Goal: Information Seeking & Learning: Learn about a topic

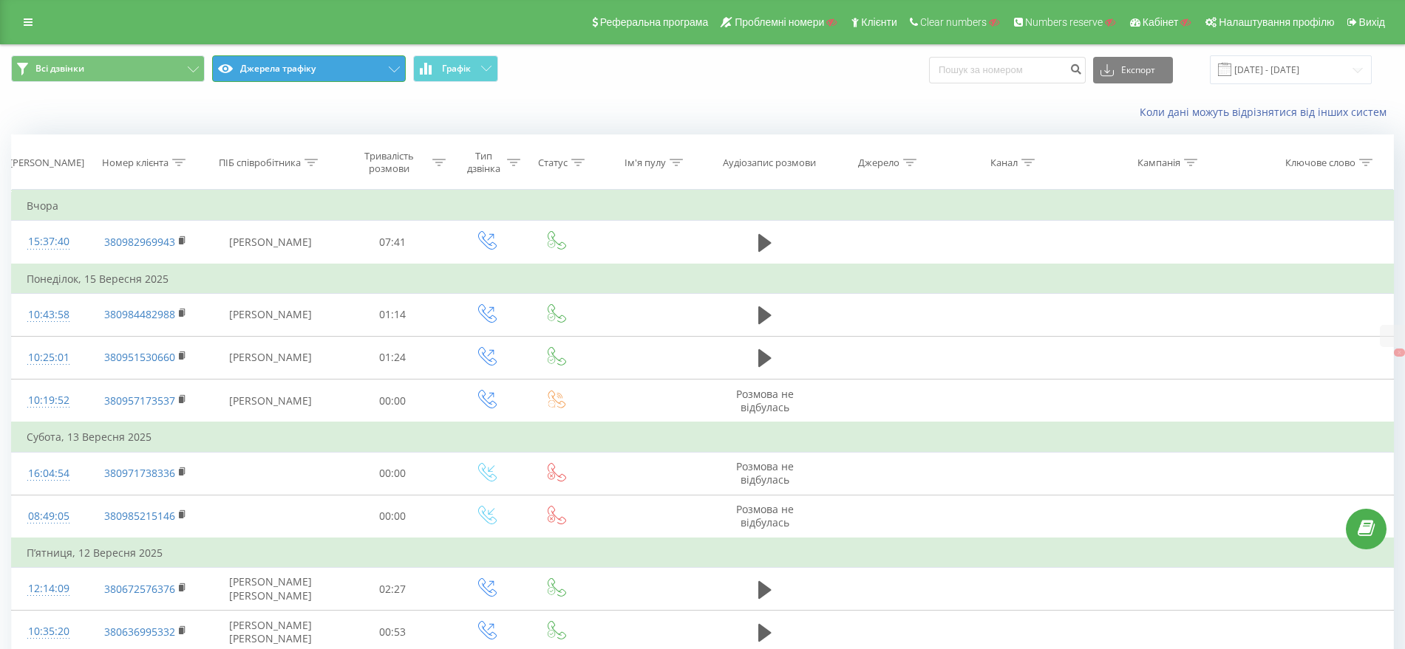
click at [297, 72] on button "Джерела трафіку" at bounding box center [309, 68] width 194 height 27
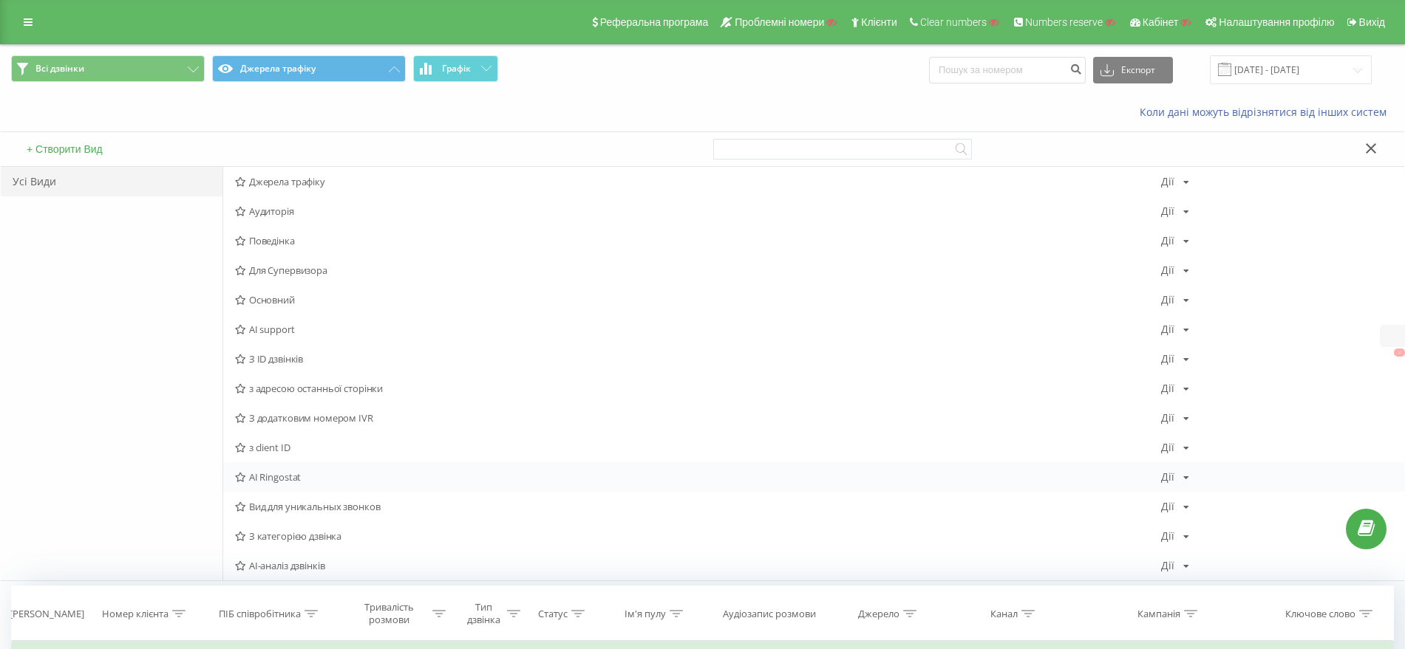
click at [304, 476] on span "AI Ringostat" at bounding box center [698, 477] width 926 height 10
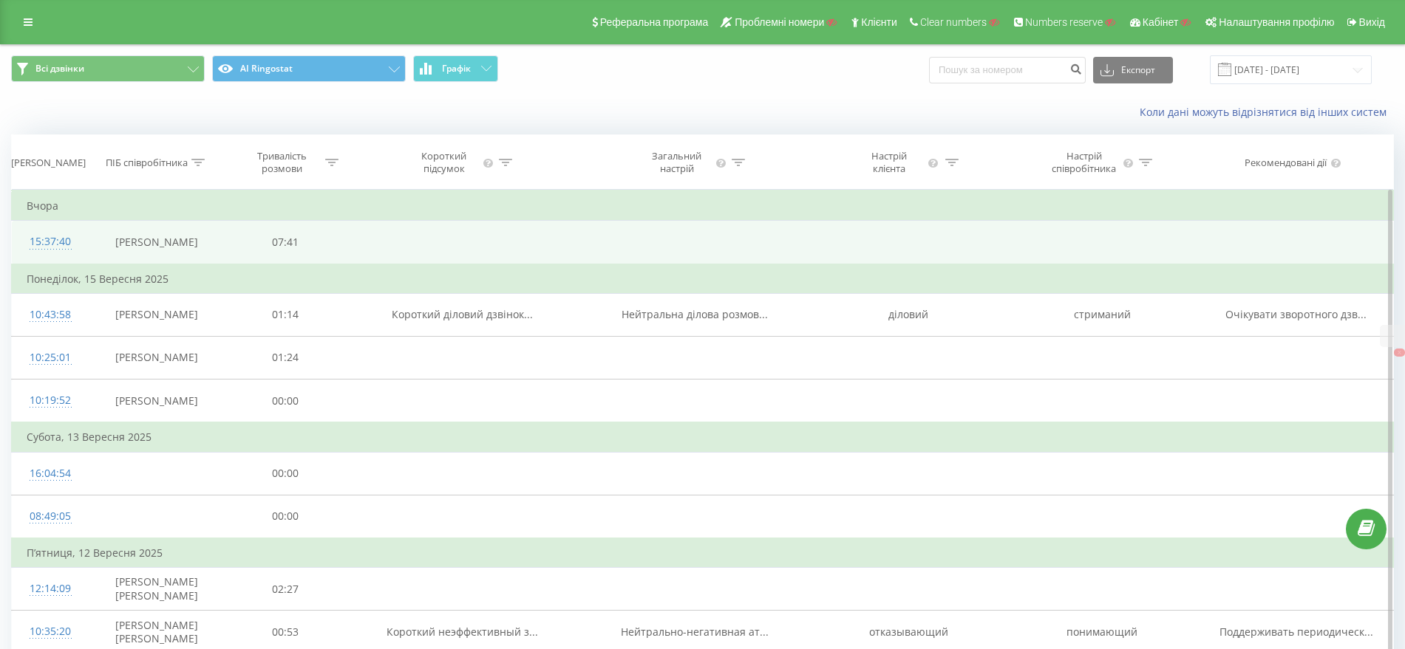
click at [52, 234] on div "15:37:40" at bounding box center [50, 242] width 47 height 29
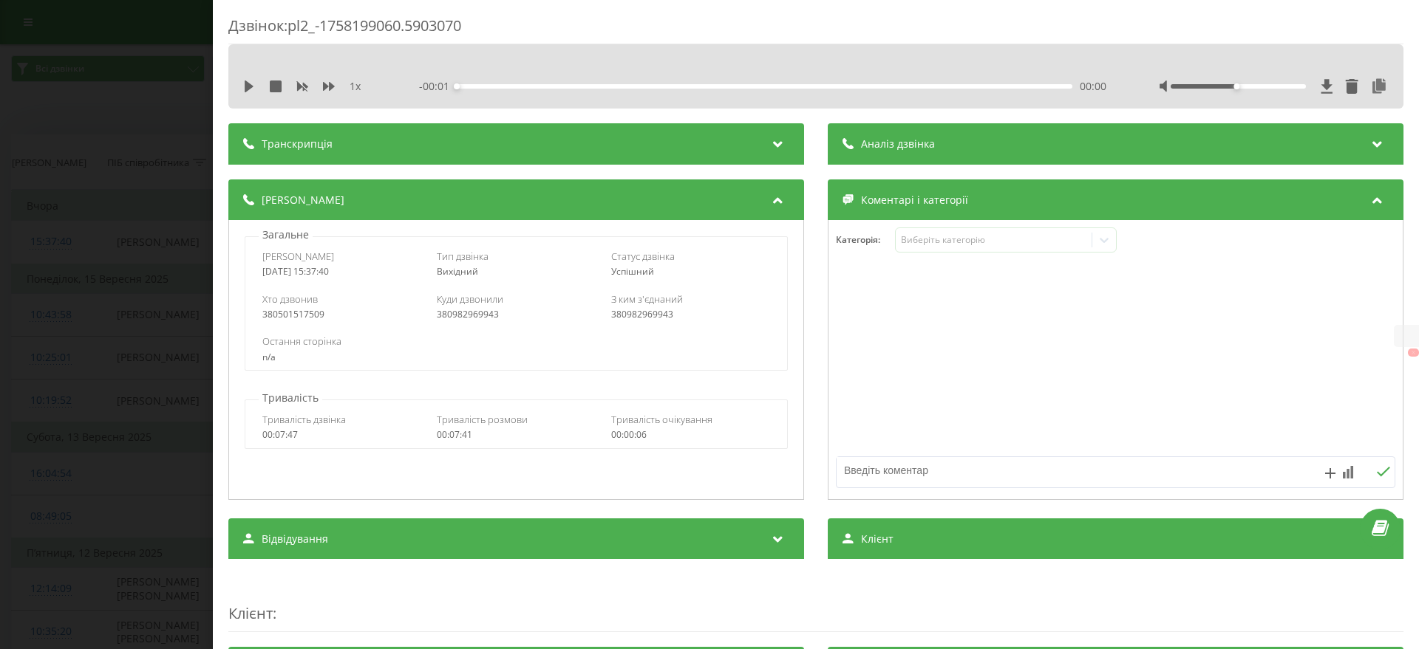
click at [565, 143] on div "Транскрипція" at bounding box center [516, 143] width 576 height 41
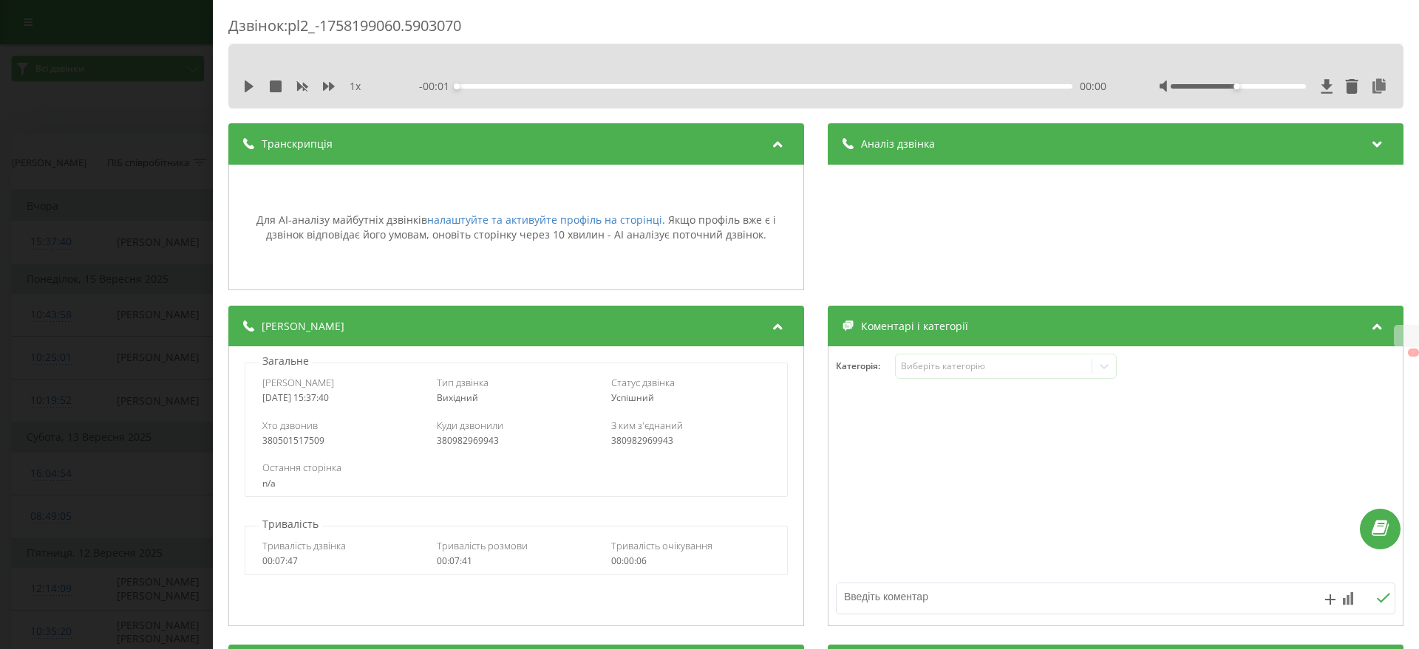
click at [951, 151] on div "Аналіз дзвінка" at bounding box center [1116, 143] width 576 height 41
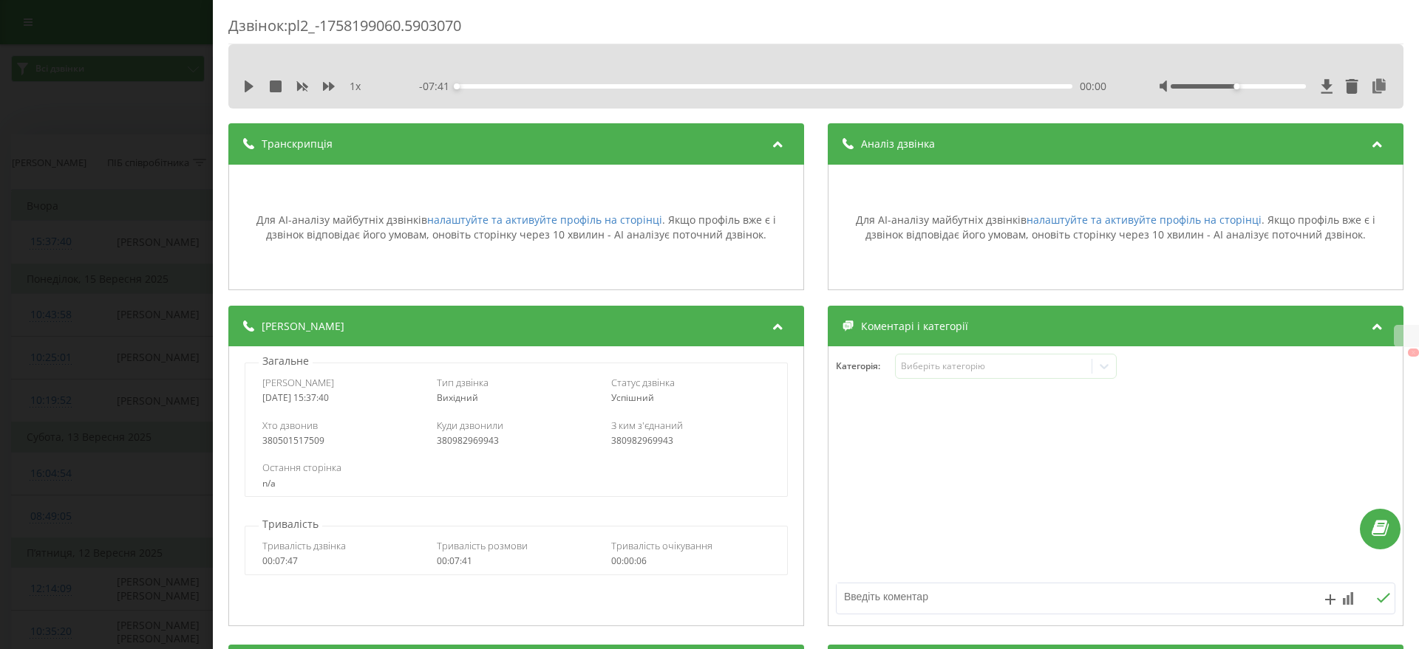
click at [681, 151] on div "Транскрипція" at bounding box center [516, 143] width 576 height 41
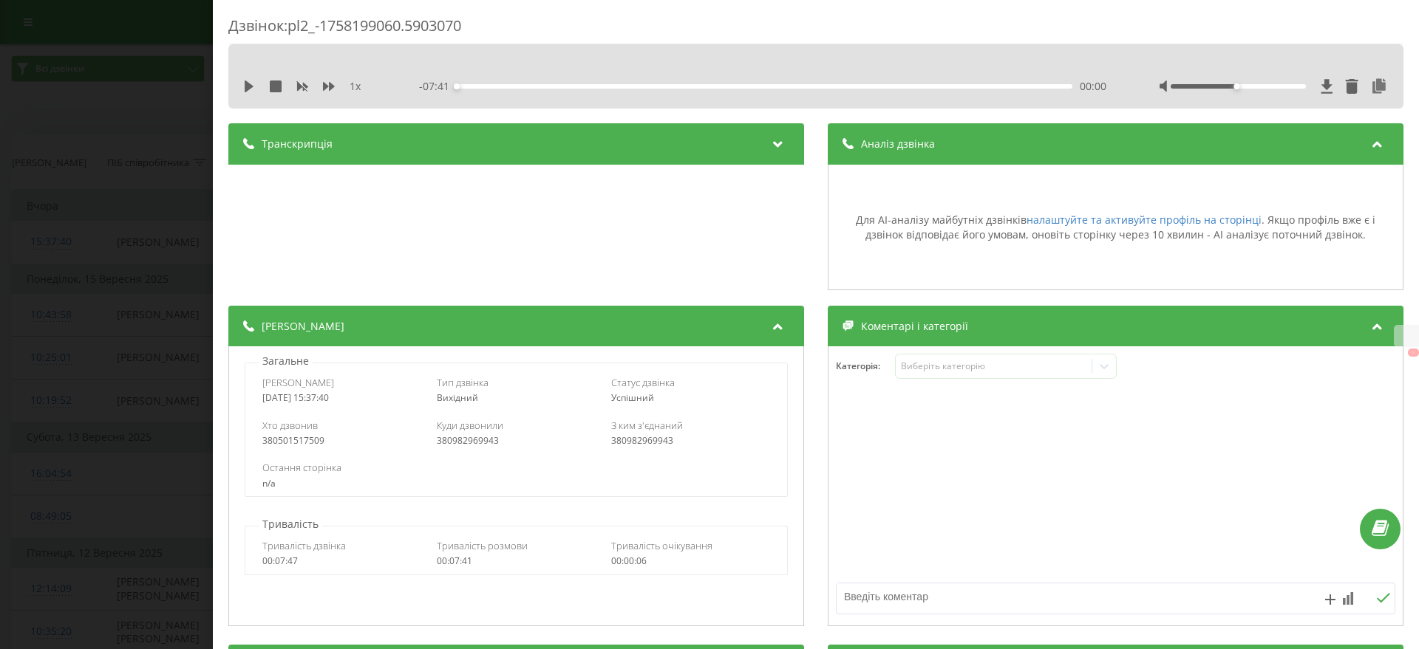
click at [900, 151] on div "Аналіз дзвінка" at bounding box center [1116, 143] width 576 height 41
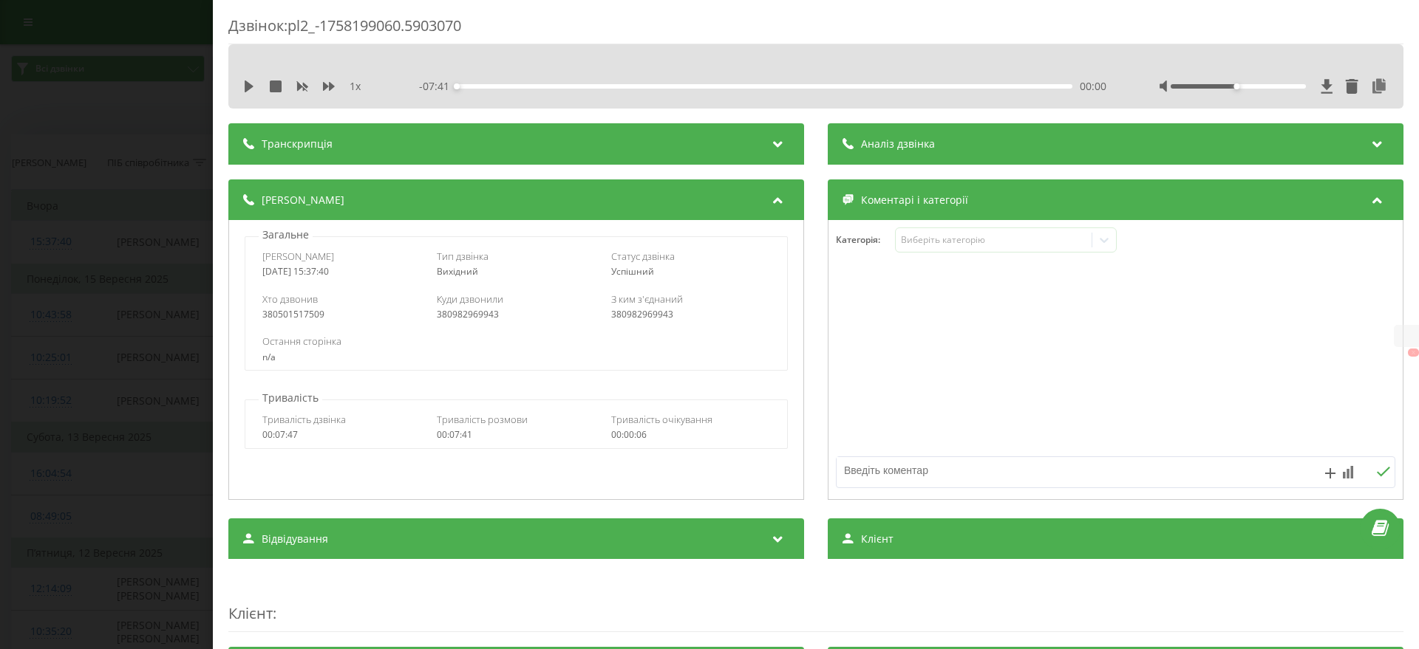
click at [116, 218] on div "Дзвінок : pl2_-1758199060.5903070 1 x - 07:41 00:00 00:00 Транскрипція Для AI-а…" at bounding box center [709, 324] width 1419 height 649
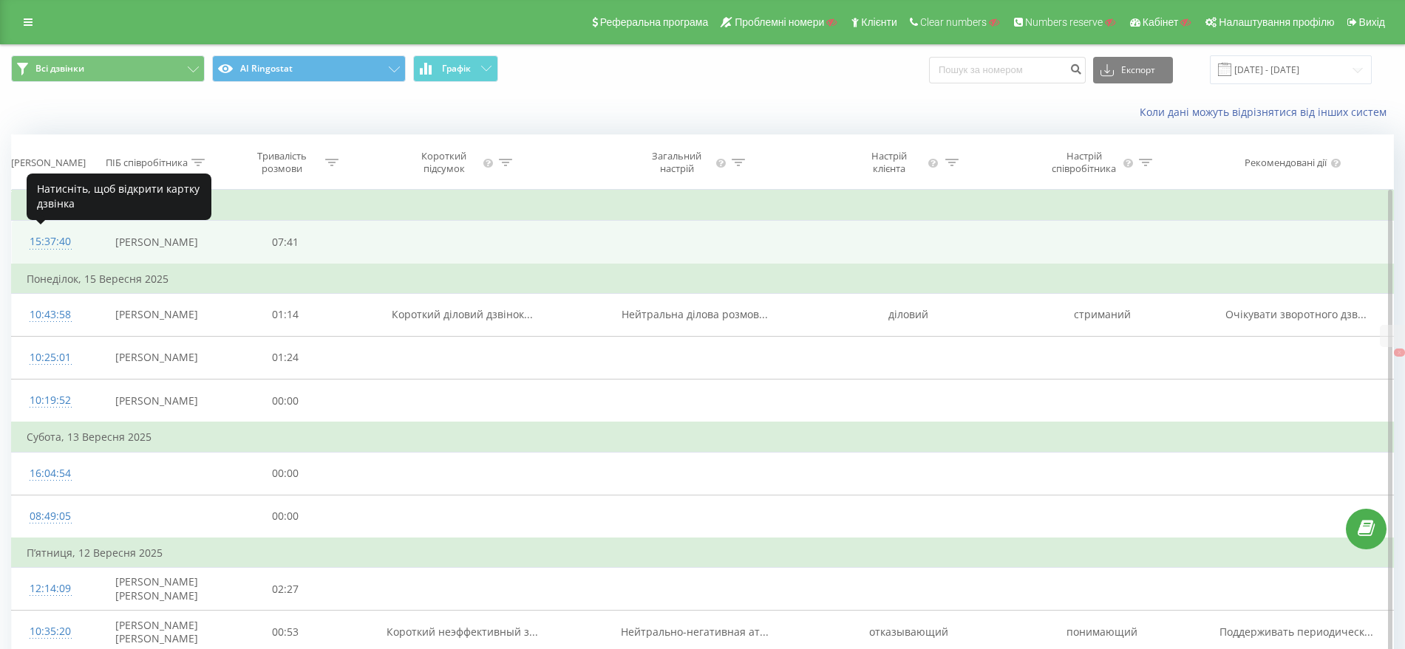
click at [51, 242] on div "15:37:40" at bounding box center [50, 242] width 47 height 29
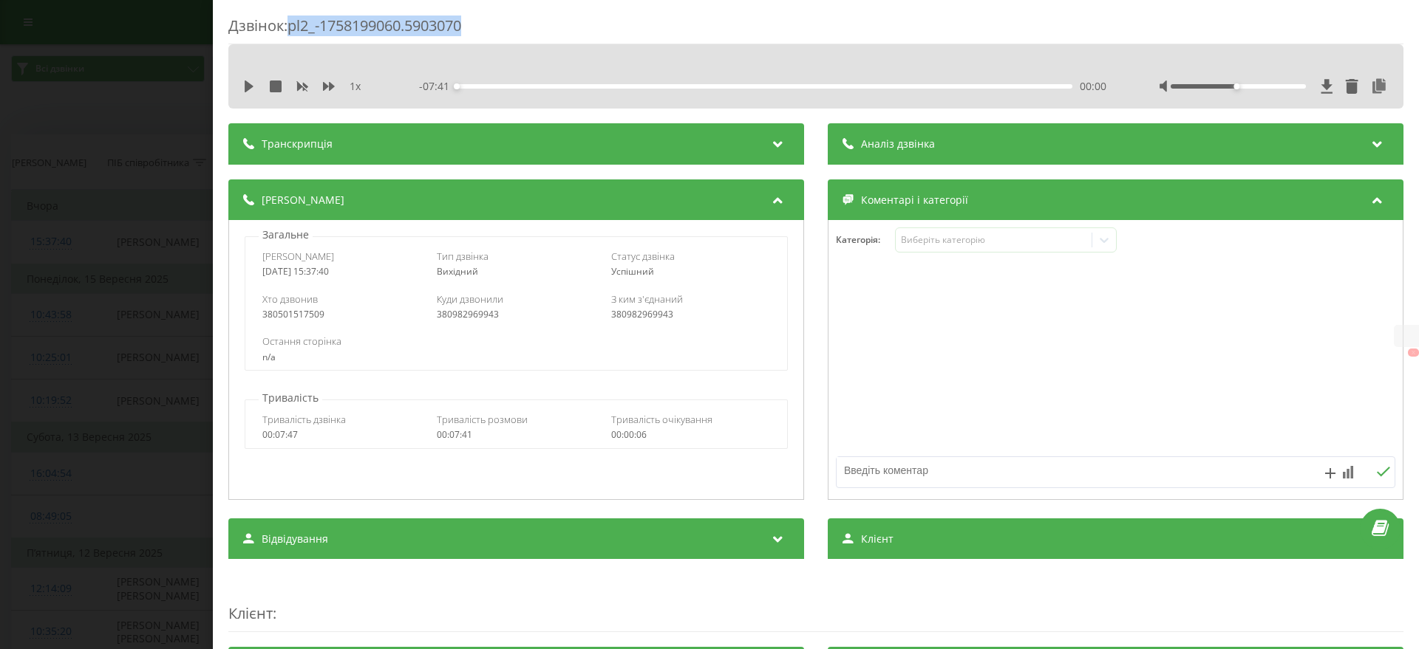
drag, startPoint x: 466, startPoint y: 18, endPoint x: 293, endPoint y: 26, distance: 173.1
click at [293, 26] on div "Дзвінок : pl2_-1758199060.5903070" at bounding box center [815, 30] width 1175 height 29
